Goal: Task Accomplishment & Management: Use online tool/utility

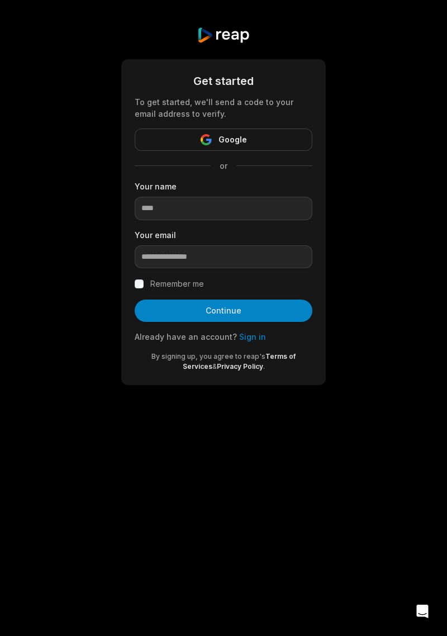
click at [287, 140] on button "Google" at bounding box center [224, 140] width 178 height 22
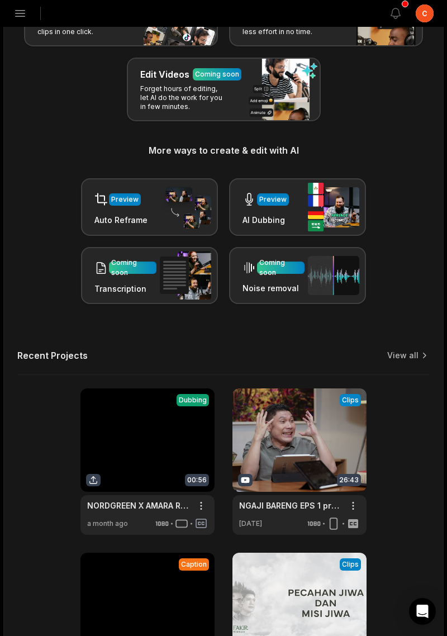
scroll to position [175, 0]
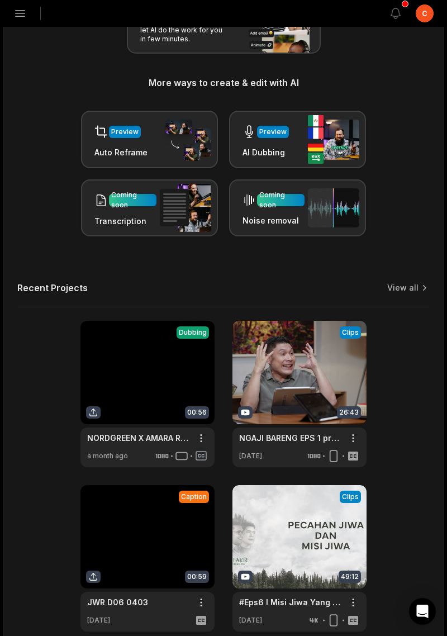
click at [112, 354] on link at bounding box center [147, 394] width 134 height 146
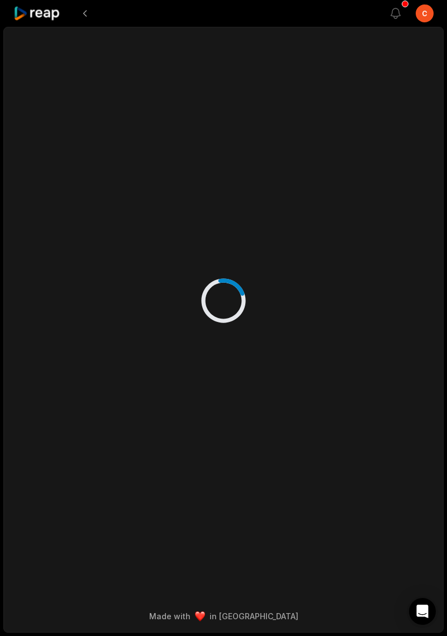
click at [137, 363] on div at bounding box center [223, 289] width 417 height 524
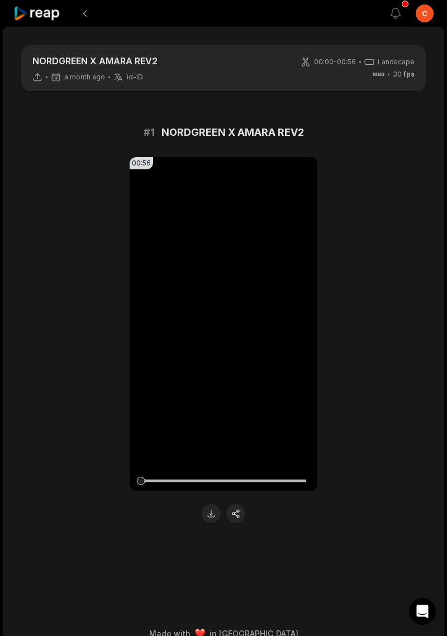
click at [261, 362] on video "Your browser does not support mp4 format." at bounding box center [224, 324] width 188 height 334
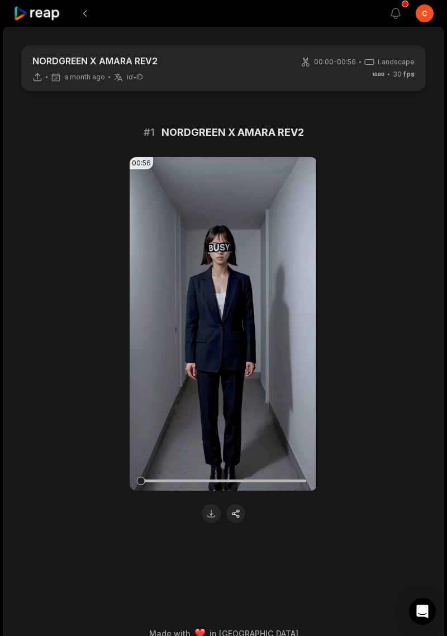
click at [265, 366] on video "Your browser does not support mp4 format." at bounding box center [224, 324] width 188 height 334
click at [227, 324] on icon at bounding box center [224, 324] width 8 height 10
click at [234, 329] on video "Your browser does not support mp4 format." at bounding box center [224, 324] width 188 height 334
click at [229, 326] on icon at bounding box center [223, 323] width 13 height 13
click at [398, 5] on button "View notifications" at bounding box center [395, 13] width 25 height 25
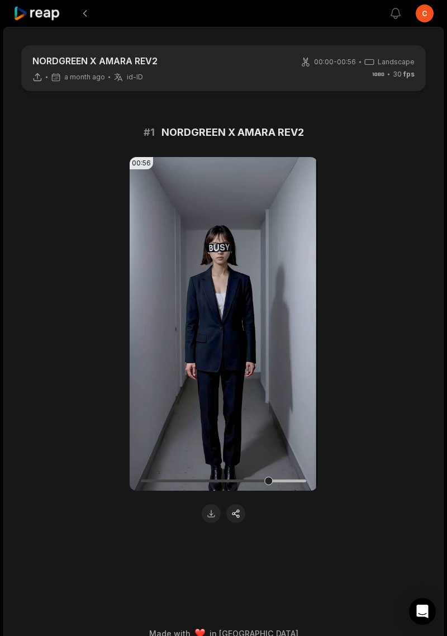
click at [398, 15] on icon "button" at bounding box center [395, 13] width 13 height 13
click at [400, 11] on icon "button" at bounding box center [395, 13] width 13 height 13
click at [395, 16] on icon "button" at bounding box center [396, 13] width 10 height 10
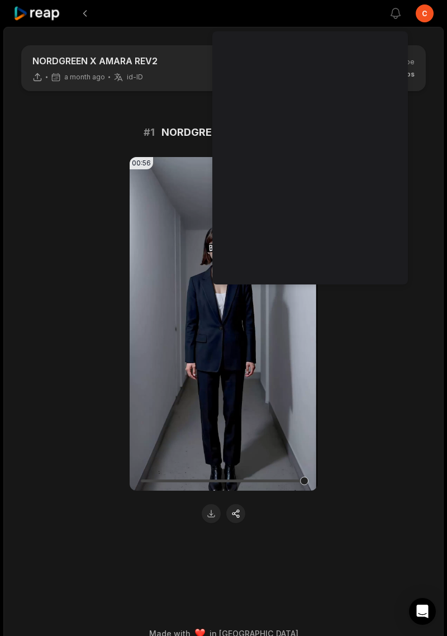
click at [91, 283] on div "00:56 Your browser does not support mp4 format." at bounding box center [223, 340] width 417 height 366
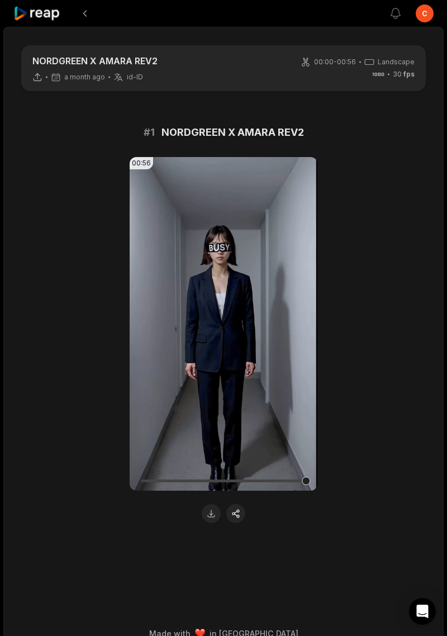
click at [89, 19] on button at bounding box center [85, 13] width 20 height 20
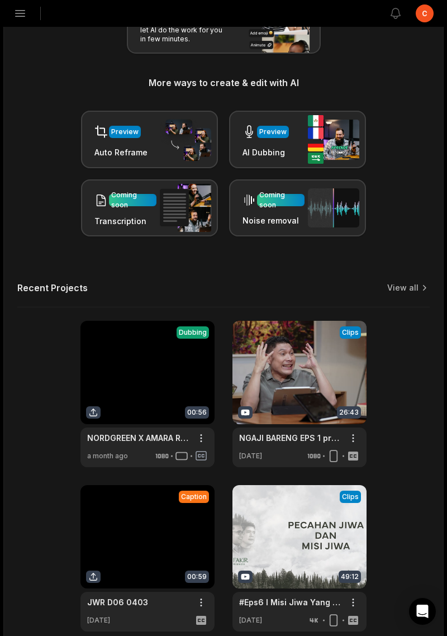
click at [344, 141] on img at bounding box center [333, 139] width 51 height 49
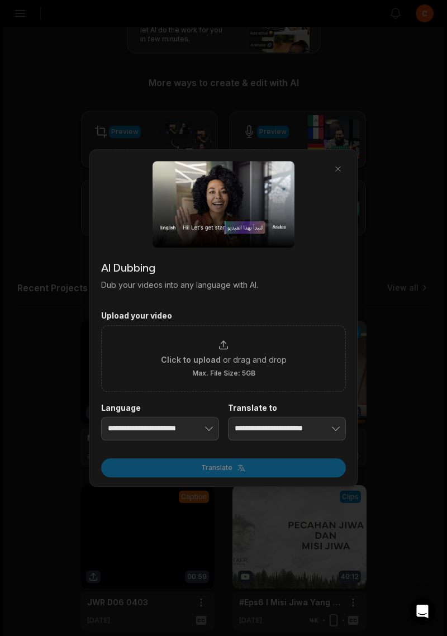
click at [37, 200] on div at bounding box center [223, 318] width 447 height 636
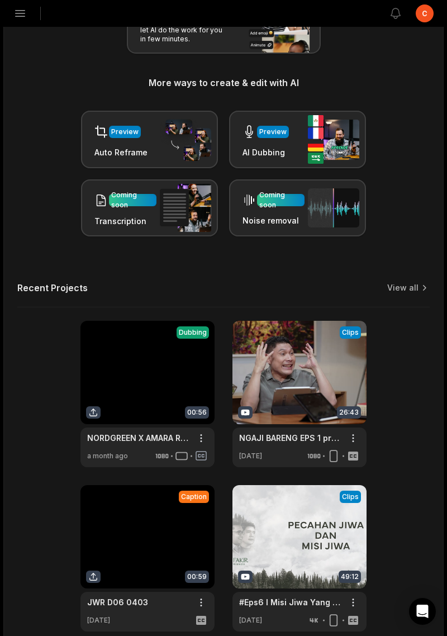
click at [25, 17] on icon "button" at bounding box center [19, 13] width 13 height 13
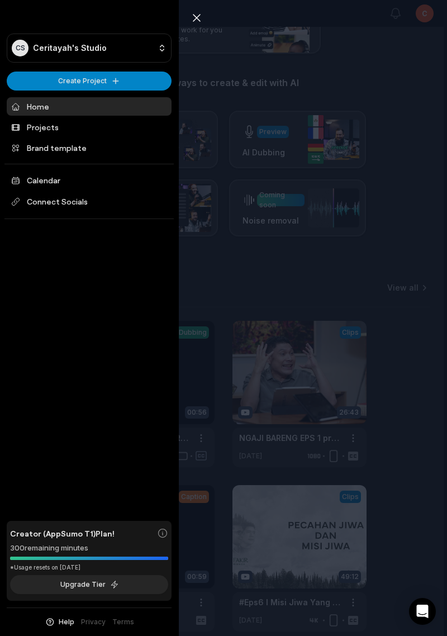
click at [27, 149] on link "Brand template" at bounding box center [89, 148] width 165 height 18
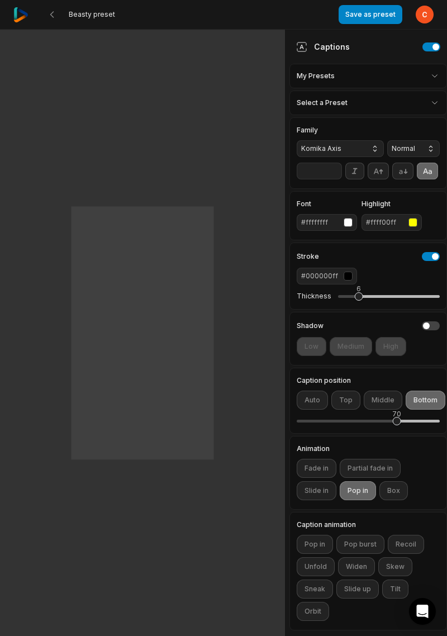
click at [57, 10] on button at bounding box center [52, 14] width 20 height 20
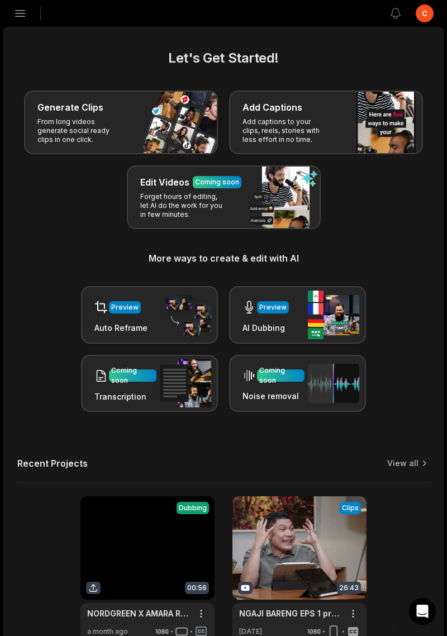
click at [21, 11] on icon "button" at bounding box center [19, 13] width 13 height 13
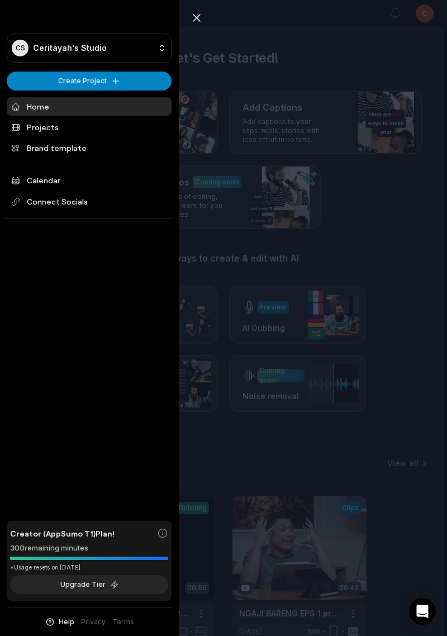
click at [34, 133] on link "Projects" at bounding box center [89, 127] width 165 height 18
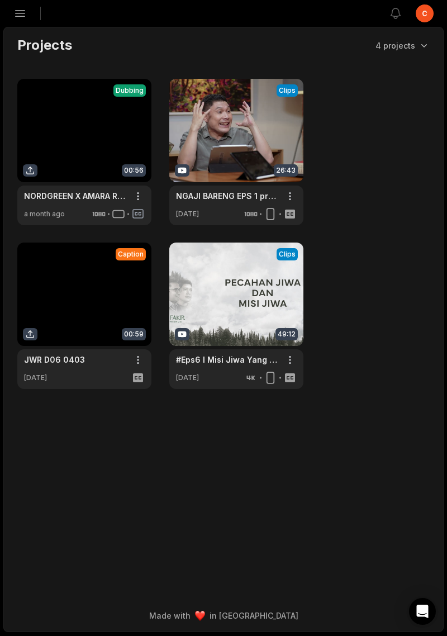
click at [78, 279] on link at bounding box center [84, 316] width 134 height 146
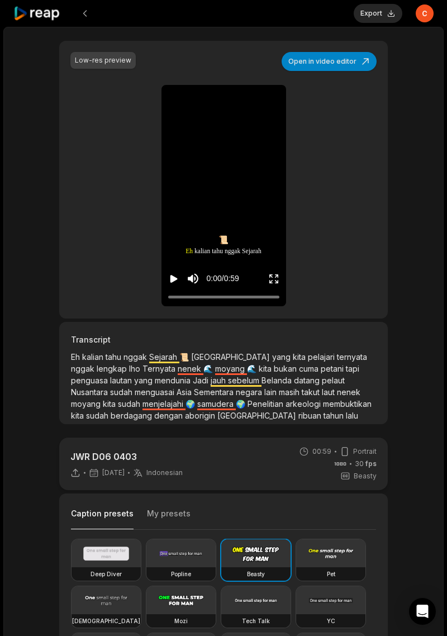
click at [175, 286] on button "Play video" at bounding box center [173, 278] width 11 height 21
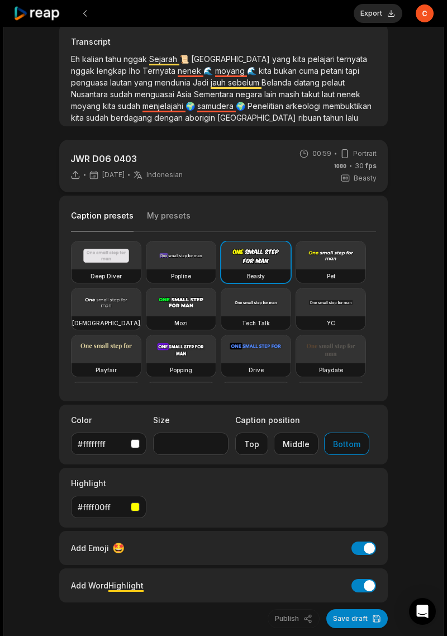
scroll to position [302, 0]
